Goal: Information Seeking & Learning: Learn about a topic

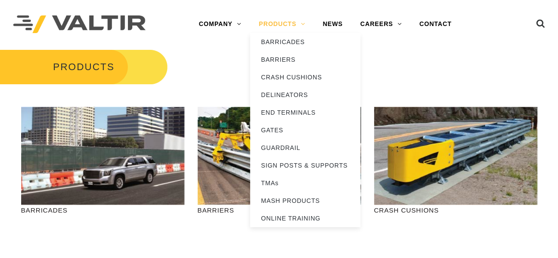
click at [302, 23] on link "PRODUCTS" at bounding box center [282, 24] width 64 height 18
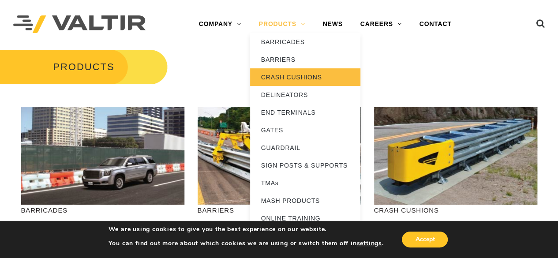
click at [296, 75] on link "CRASH CUSHIONS" at bounding box center [305, 77] width 110 height 18
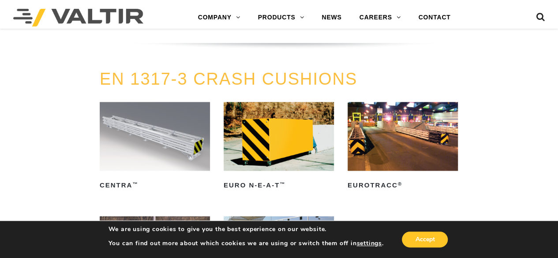
scroll to position [2295, 0]
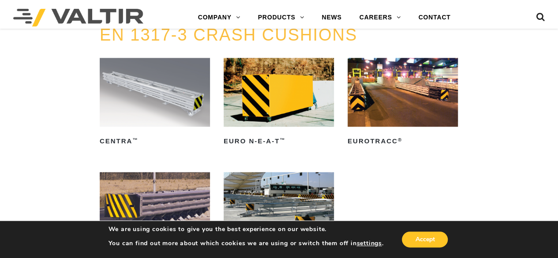
click at [121, 98] on img at bounding box center [155, 92] width 110 height 69
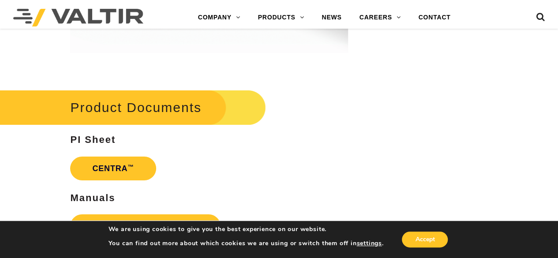
scroll to position [1589, 0]
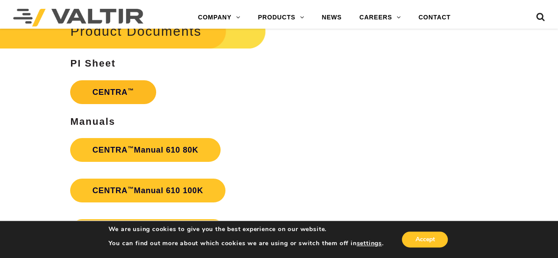
click at [113, 89] on link "CENTRA ™" at bounding box center [113, 92] width 86 height 24
